Goal: Task Accomplishment & Management: Manage account settings

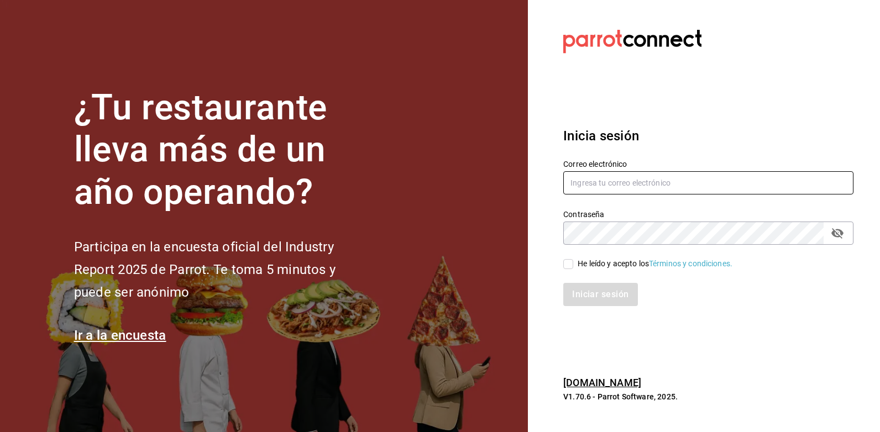
click at [612, 188] on input "text" at bounding box center [708, 182] width 290 height 23
type input "rcm.fact@gmail.com"
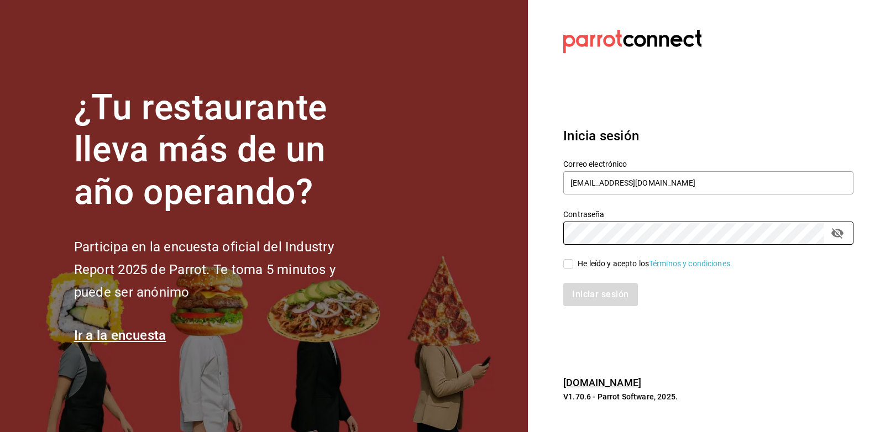
click at [586, 263] on div "He leído y acepto los Términos y condiciones." at bounding box center [655, 264] width 155 height 12
click at [573, 263] on input "He leído y acepto los Términos y condiciones." at bounding box center [568, 264] width 10 height 10
checkbox input "true"
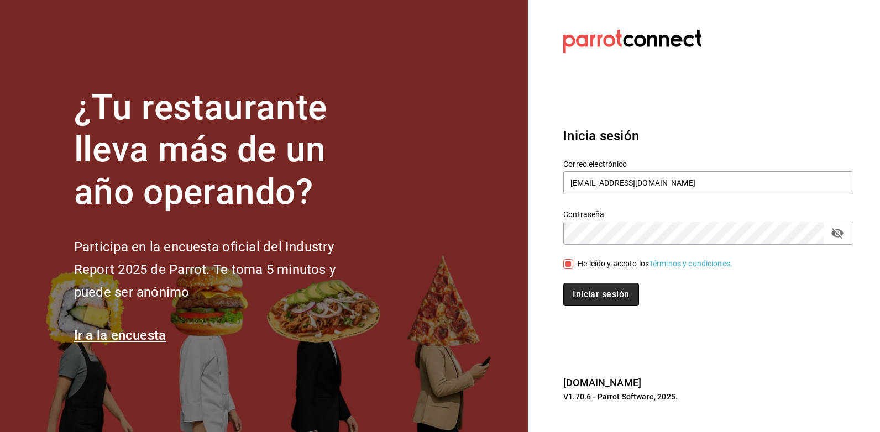
click at [617, 296] on button "Iniciar sesión" at bounding box center [600, 294] width 75 height 23
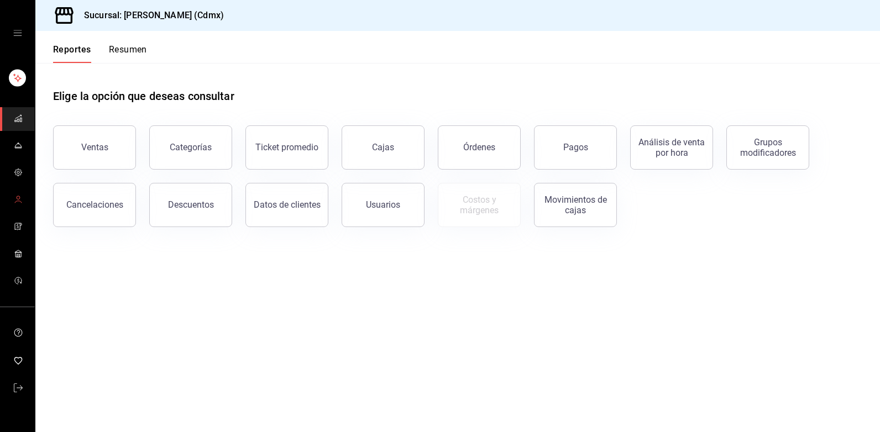
click at [18, 200] on icon "mailbox folders" at bounding box center [18, 199] width 9 height 9
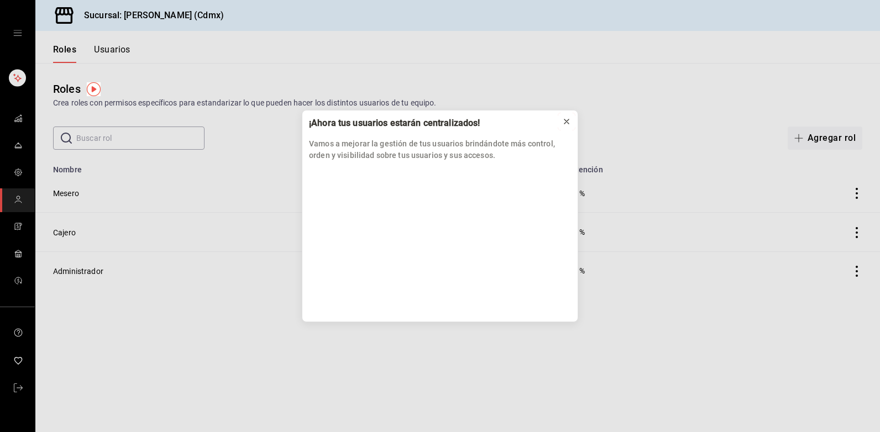
click at [572, 120] on button at bounding box center [567, 122] width 18 height 18
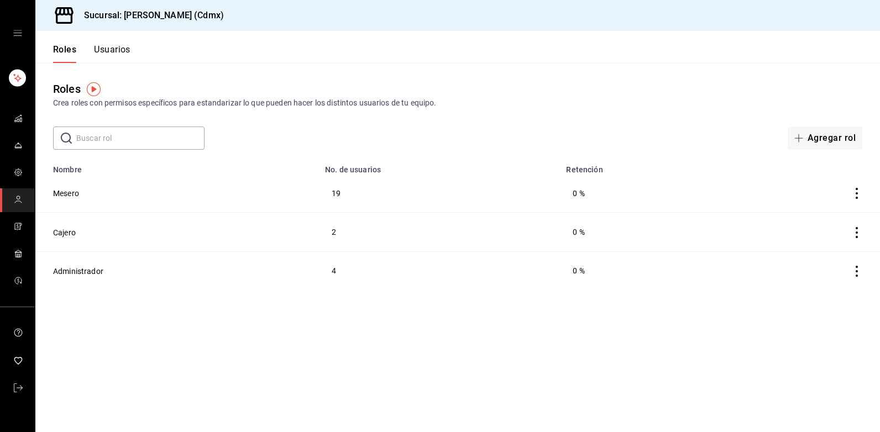
click at [109, 49] on button "Usuarios" at bounding box center [112, 53] width 36 height 19
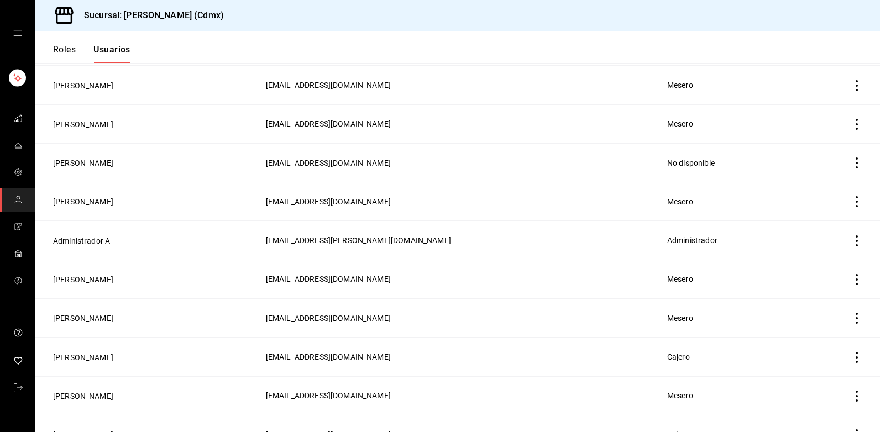
scroll to position [166, 0]
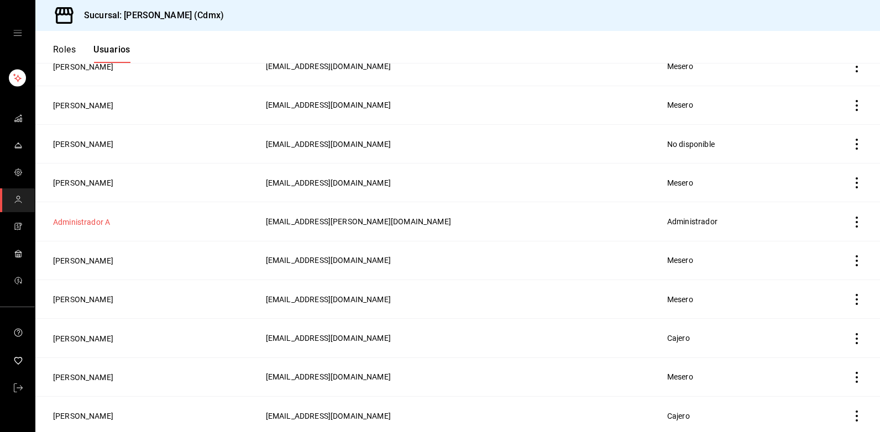
click at [86, 219] on button "Administrador A" at bounding box center [81, 222] width 57 height 11
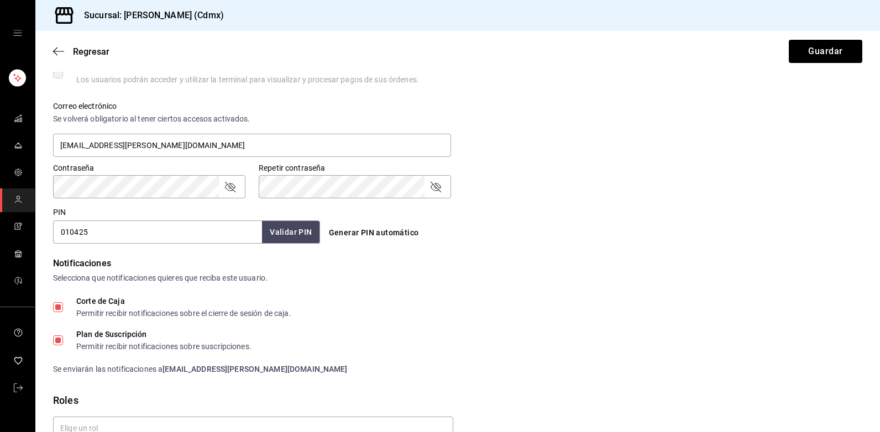
scroll to position [387, 0]
click at [625, 271] on div "Notificaciones Selecciona que notificaciones quieres que reciba este usuario." at bounding box center [457, 269] width 809 height 27
click at [815, 59] on button "Guardar" at bounding box center [826, 51] width 74 height 23
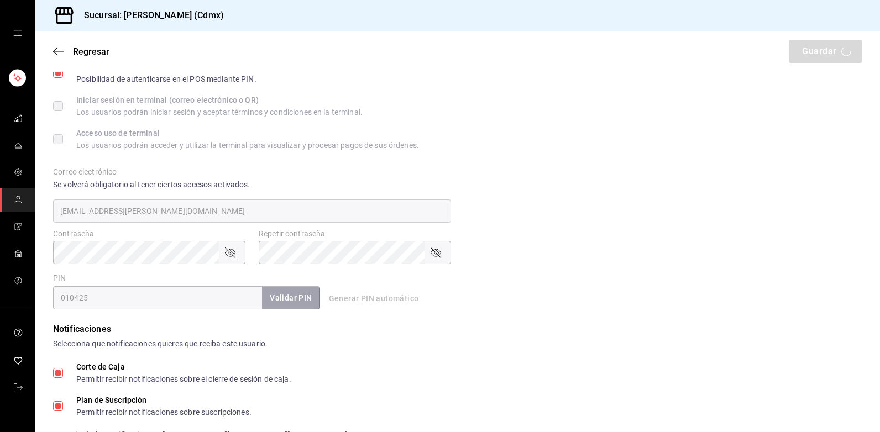
scroll to position [276, 0]
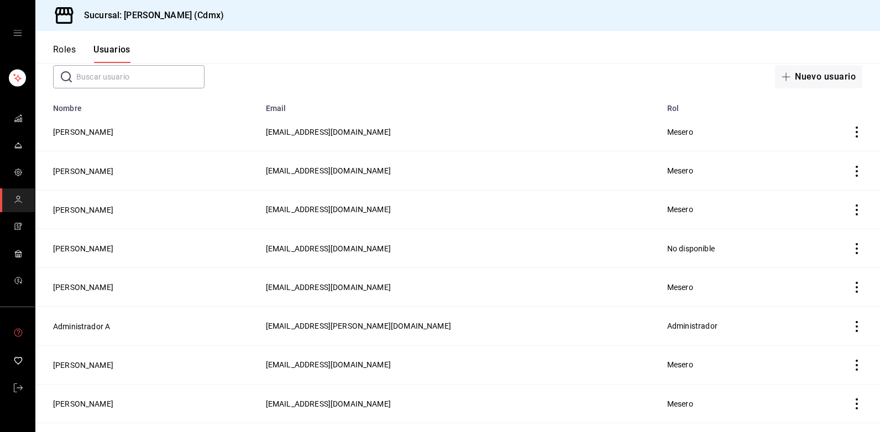
scroll to position [111, 0]
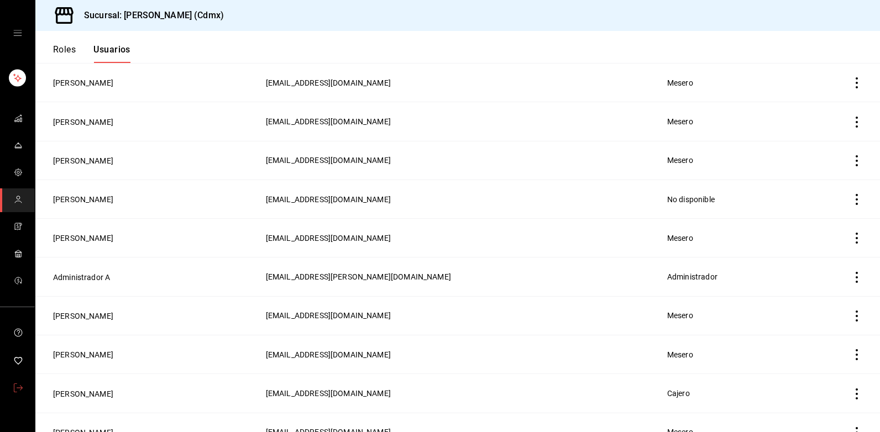
drag, startPoint x: 15, startPoint y: 390, endPoint x: 30, endPoint y: 394, distance: 15.0
click at [15, 390] on icon "mailbox folders" at bounding box center [18, 388] width 9 height 9
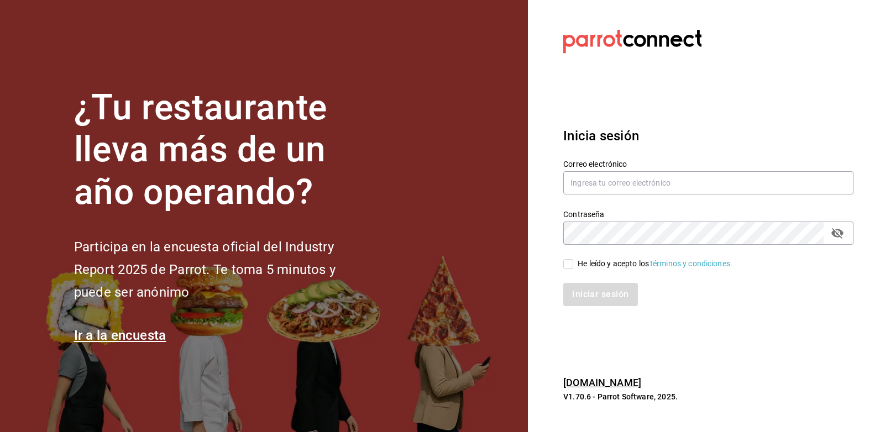
click at [606, 169] on div "Correo electrónico" at bounding box center [708, 177] width 290 height 37
drag, startPoint x: 606, startPoint y: 169, endPoint x: 606, endPoint y: 180, distance: 10.5
click at [606, 181] on input "text" at bounding box center [708, 182] width 290 height 23
type input "rcm.fact@gmail.com"
click at [595, 263] on div "He leído y acepto los Términos y condiciones." at bounding box center [655, 264] width 155 height 12
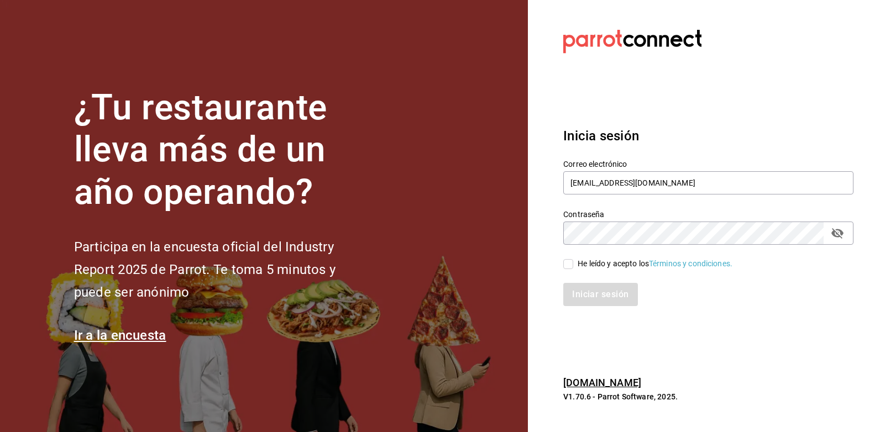
click at [573, 263] on input "He leído y acepto los Términos y condiciones." at bounding box center [568, 264] width 10 height 10
checkbox input "true"
click at [590, 300] on button "Iniciar sesión" at bounding box center [600, 294] width 75 height 23
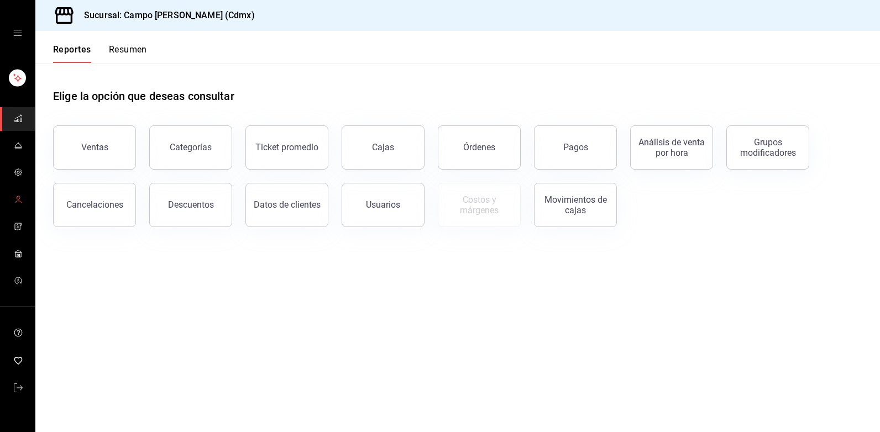
click at [22, 203] on icon "mailbox folders" at bounding box center [18, 199] width 9 height 9
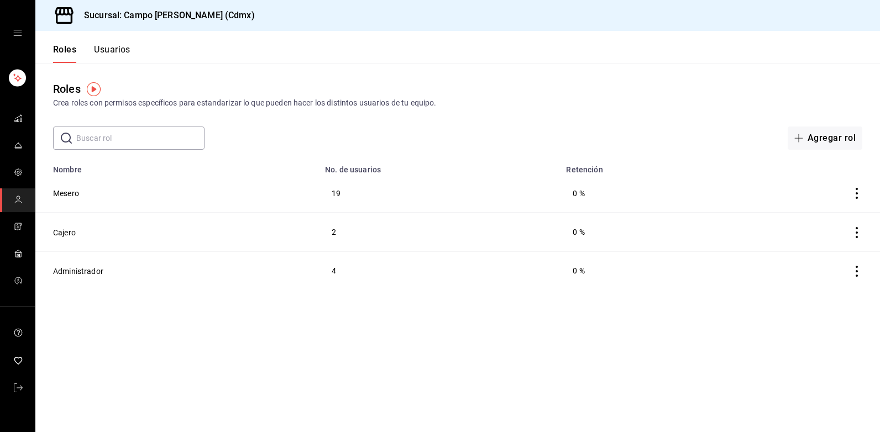
click at [564, 123] on div "Roles Crea roles con permisos específicos para estandarizar lo que pueden hacer…" at bounding box center [457, 106] width 845 height 87
click at [101, 54] on button "Usuarios" at bounding box center [112, 53] width 36 height 19
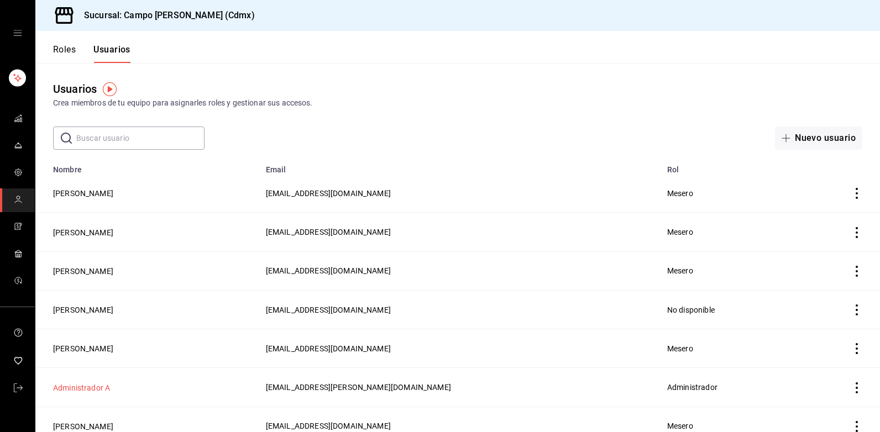
click at [97, 386] on button "Administrador A" at bounding box center [81, 387] width 57 height 11
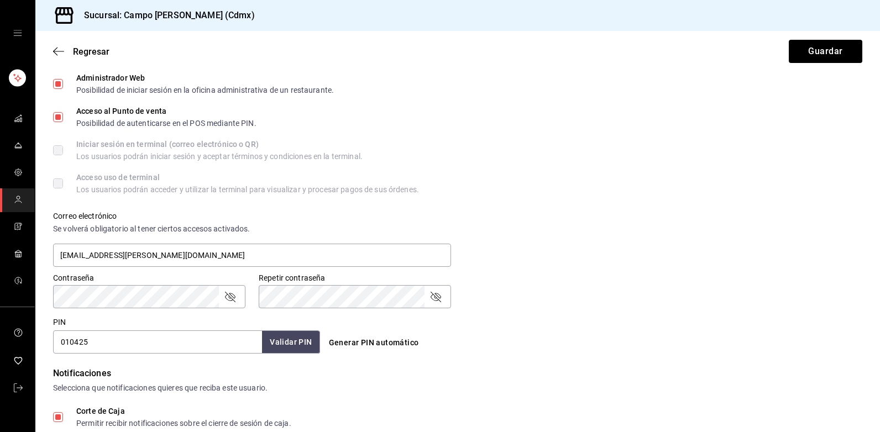
scroll to position [332, 0]
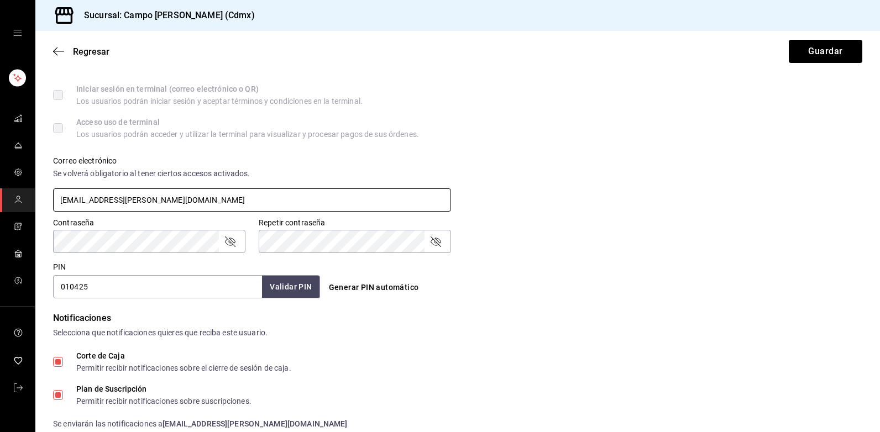
drag, startPoint x: 172, startPoint y: 205, endPoint x: 42, endPoint y: 200, distance: 130.6
click at [43, 200] on div "Correo electrónico Se volverá obligatorio al tener ciertos accesos activados. c…" at bounding box center [245, 178] width 411 height 71
drag, startPoint x: 820, startPoint y: 59, endPoint x: 779, endPoint y: 65, distance: 40.9
click at [820, 59] on button "Guardar" at bounding box center [826, 51] width 74 height 23
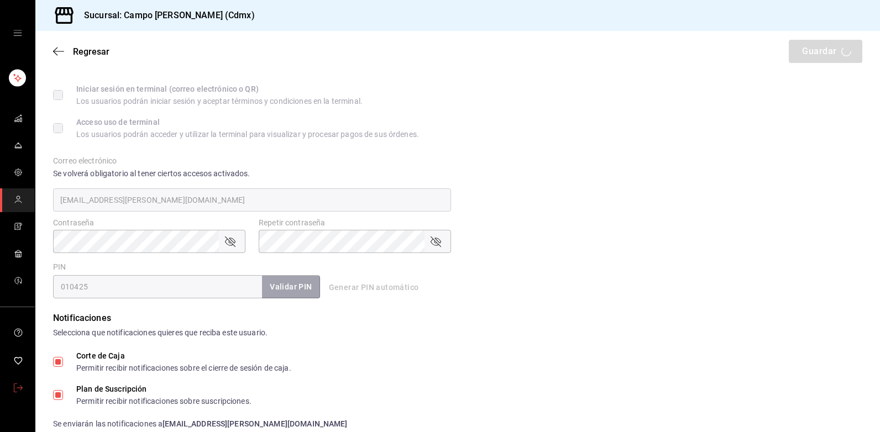
drag, startPoint x: 25, startPoint y: 393, endPoint x: 33, endPoint y: 393, distance: 7.7
click at [25, 393] on link "mailbox folders" at bounding box center [17, 389] width 35 height 24
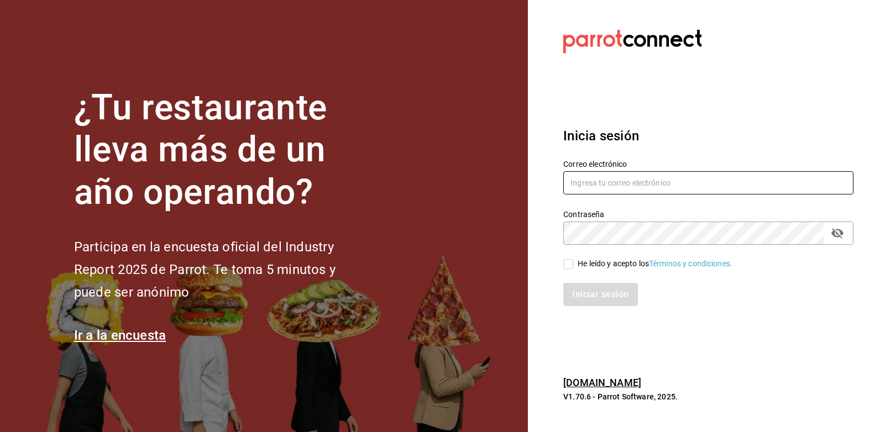
drag, startPoint x: 602, startPoint y: 183, endPoint x: 661, endPoint y: 175, distance: 59.6
click at [602, 183] on input "text" at bounding box center [708, 182] width 290 height 23
paste input "campo.marte.e1@gmail.com"
type input "campo.marte.e1@gmail.com"
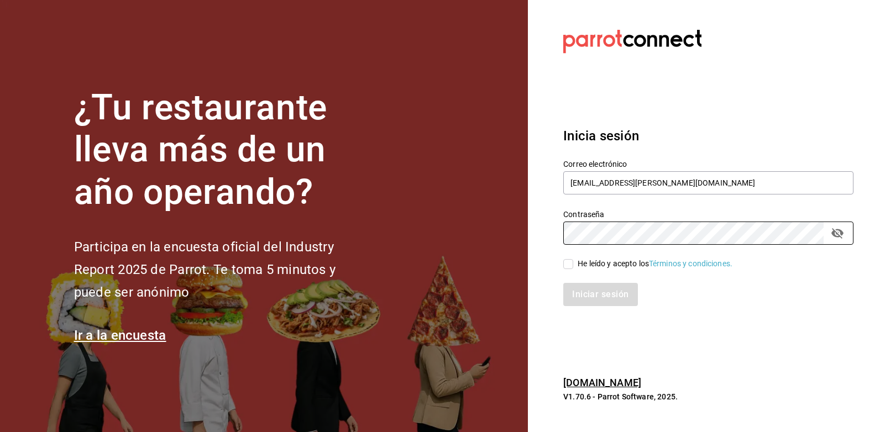
click at [583, 267] on div "He leído y acepto los Términos y condiciones." at bounding box center [655, 264] width 155 height 12
click at [573, 267] on input "He leído y acepto los Términos y condiciones." at bounding box center [568, 264] width 10 height 10
checkbox input "true"
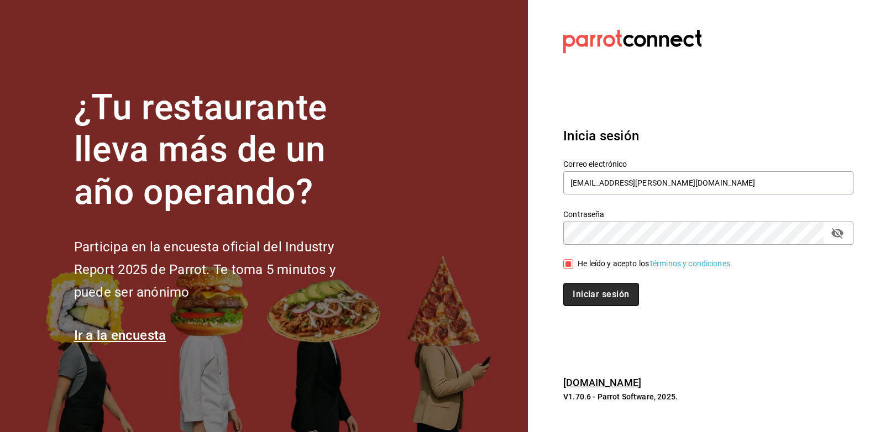
drag, startPoint x: 591, startPoint y: 297, endPoint x: 607, endPoint y: 300, distance: 16.8
click at [591, 298] on button "Iniciar sesión" at bounding box center [600, 294] width 75 height 23
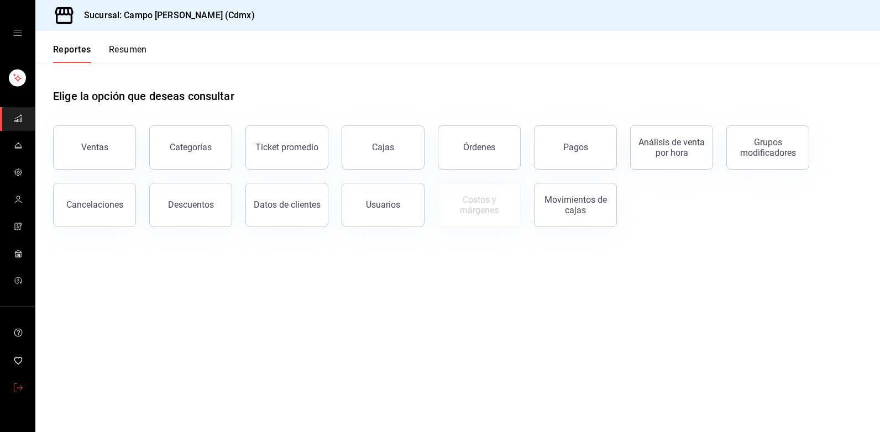
click at [22, 393] on span "mailbox folders" at bounding box center [18, 388] width 9 height 15
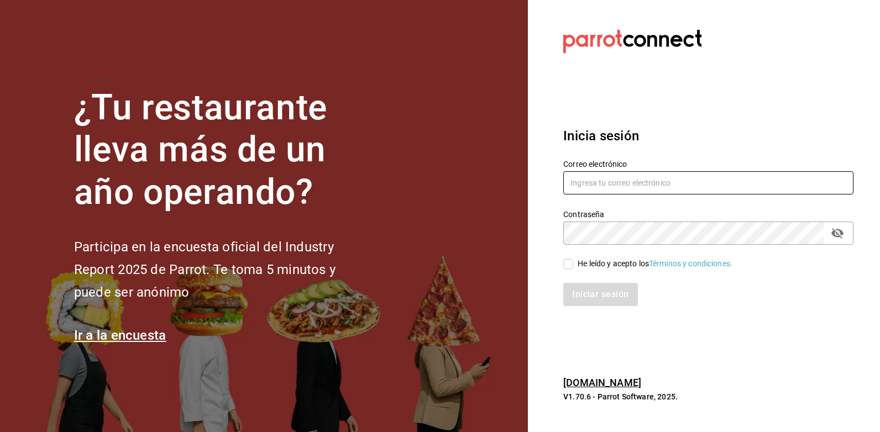
click at [589, 183] on input "text" at bounding box center [708, 182] width 290 height 23
type input "[EMAIL_ADDRESS][PERSON_NAME][DOMAIN_NAME]"
click at [597, 266] on div "He leído y acepto los Términos y condiciones." at bounding box center [655, 264] width 155 height 12
click at [573, 266] on input "He leído y acepto los Términos y condiciones." at bounding box center [568, 264] width 10 height 10
checkbox input "true"
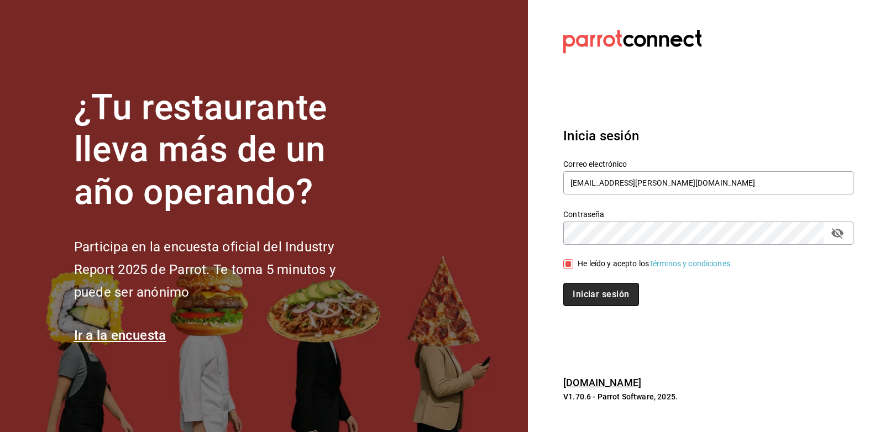
click at [599, 294] on button "Iniciar sesión" at bounding box center [600, 294] width 75 height 23
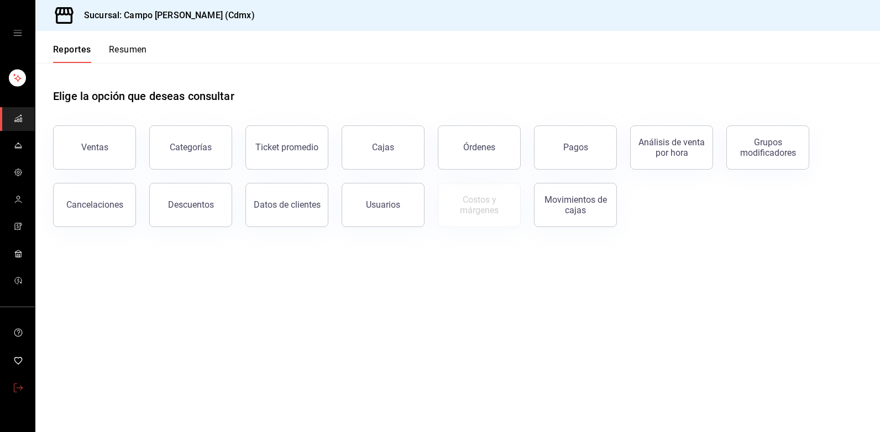
drag, startPoint x: 23, startPoint y: 387, endPoint x: 34, endPoint y: 386, distance: 11.7
click at [23, 387] on link "mailbox folders" at bounding box center [17, 389] width 35 height 24
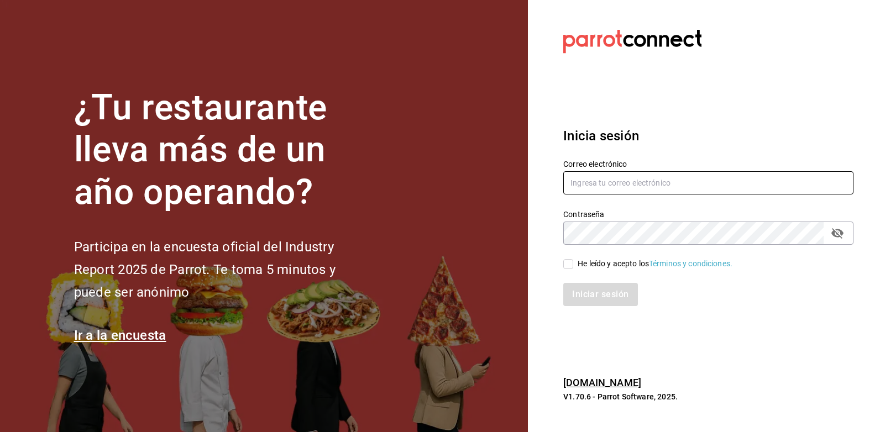
click at [638, 184] on input "text" at bounding box center [708, 182] width 290 height 23
